Goal: Task Accomplishment & Management: Manage account settings

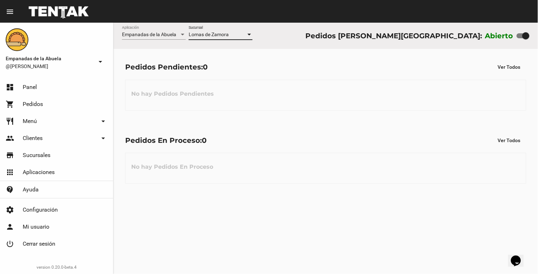
click at [251, 35] on div at bounding box center [249, 35] width 6 height 6
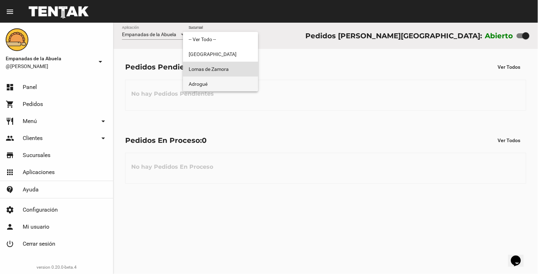
click at [244, 79] on span "Adrogué" at bounding box center [221, 84] width 64 height 15
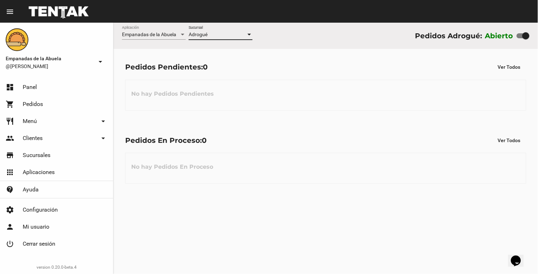
click at [247, 35] on div at bounding box center [249, 35] width 6 height 6
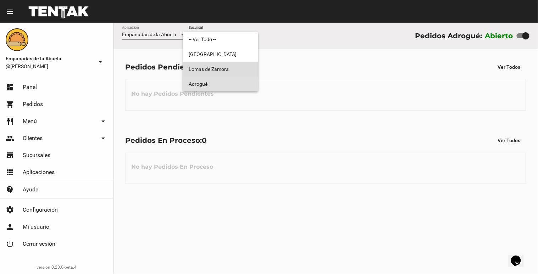
click at [231, 68] on span "Lomas de Zamora" at bounding box center [221, 69] width 64 height 15
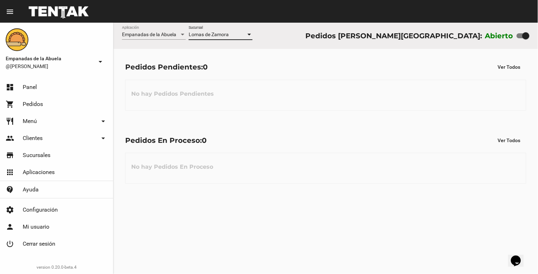
click at [248, 37] on div at bounding box center [249, 35] width 6 height 6
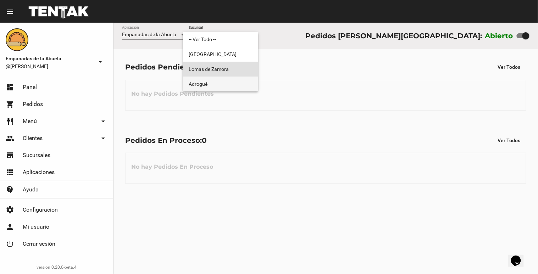
click at [239, 89] on span "Adrogué" at bounding box center [221, 84] width 64 height 15
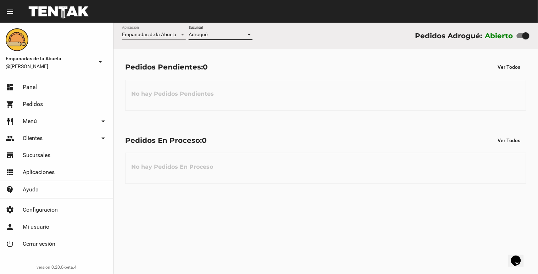
click at [250, 34] on div at bounding box center [250, 35] width 4 height 2
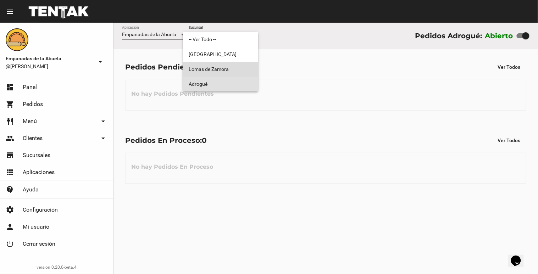
click at [242, 69] on span "Lomas de Zamora" at bounding box center [221, 69] width 64 height 15
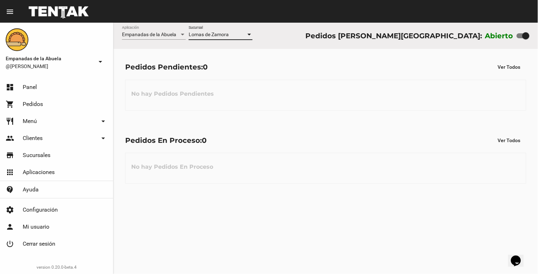
click at [526, 36] on div at bounding box center [526, 35] width 7 height 7
click at [521, 38] on input "checkbox" at bounding box center [520, 38] width 0 height 0
checkbox input "false"
